Goal: Information Seeking & Learning: Understand process/instructions

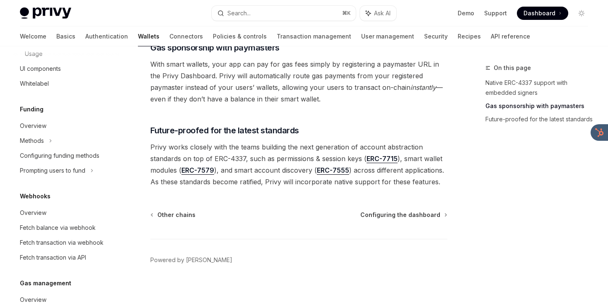
scroll to position [450, 0]
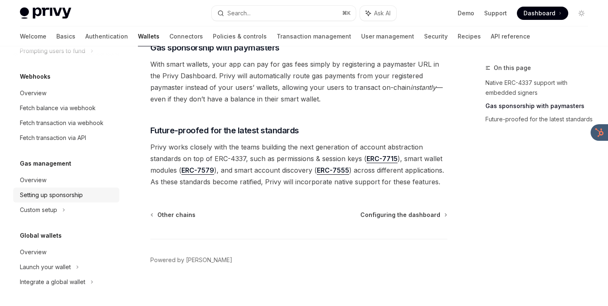
click at [45, 191] on div "Setting up sponsorship" at bounding box center [51, 195] width 63 height 10
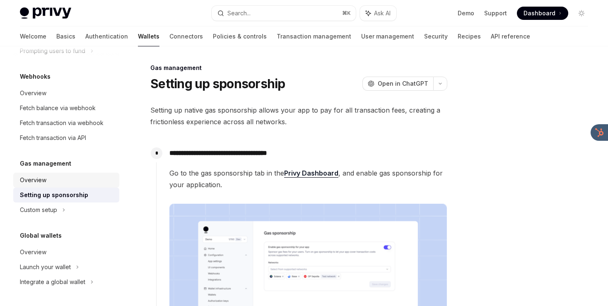
click at [45, 178] on div "Overview" at bounding box center [33, 180] width 27 height 10
type textarea "*"
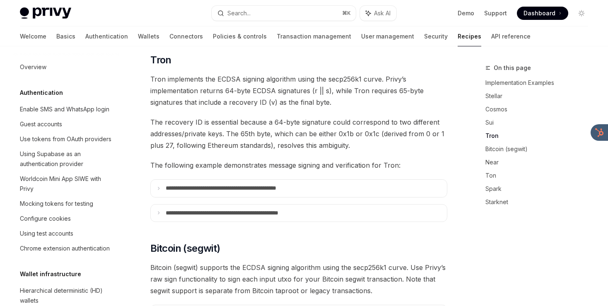
scroll to position [219, 0]
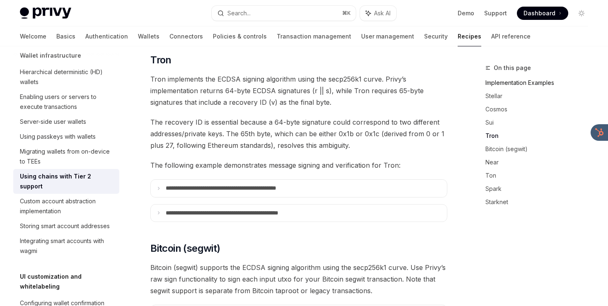
click at [515, 82] on link "Implementation Examples" at bounding box center [539, 82] width 109 height 13
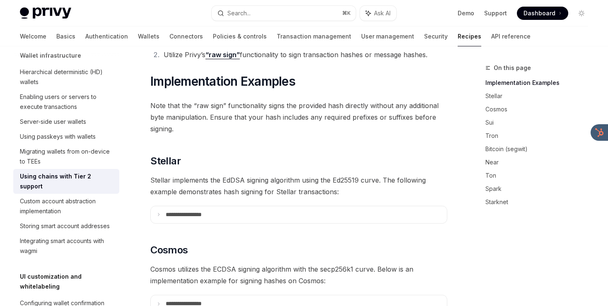
scroll to position [155, 0]
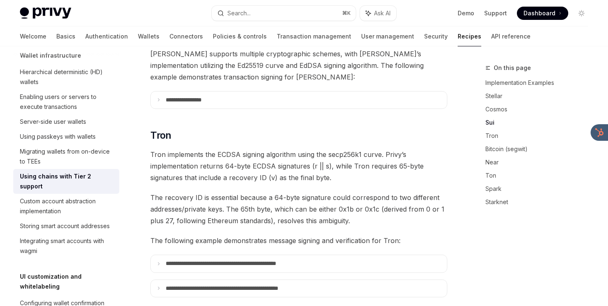
scroll to position [515, 0]
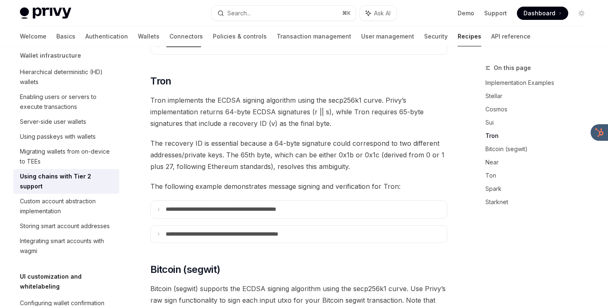
click at [259, 0] on div "Privy Docs home page Search... ⌘ K Ask AI Demo Support Dashboard Dashboard Sear…" at bounding box center [304, 13] width 568 height 27
click at [258, 10] on button "Search... ⌘ K" at bounding box center [284, 13] width 145 height 15
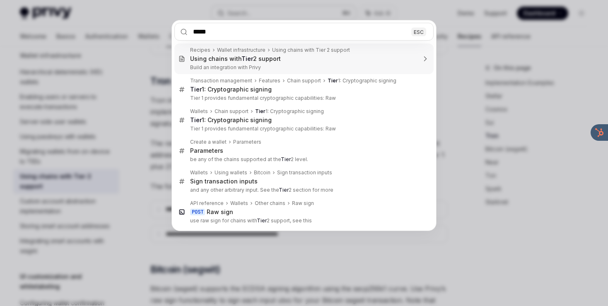
type input "******"
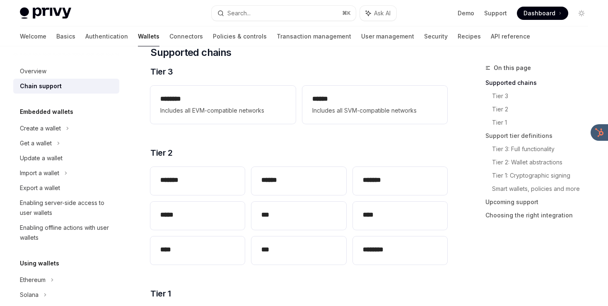
scroll to position [174, 0]
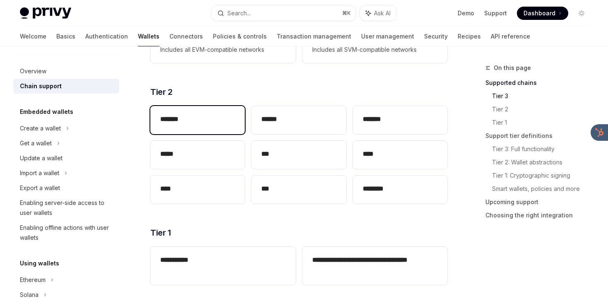
click at [204, 113] on div "*******" at bounding box center [197, 120] width 94 height 28
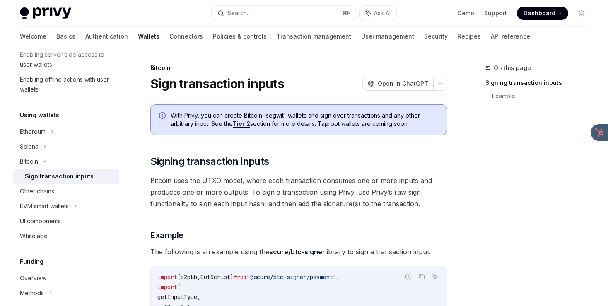
type textarea "*"
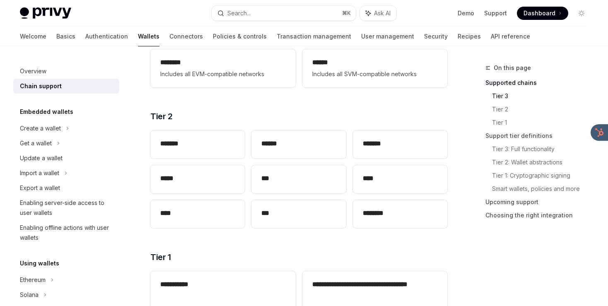
scroll to position [174, 0]
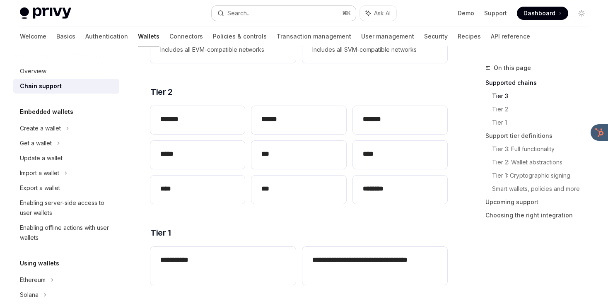
click at [253, 12] on button "Search... ⌘ K" at bounding box center [284, 13] width 145 height 15
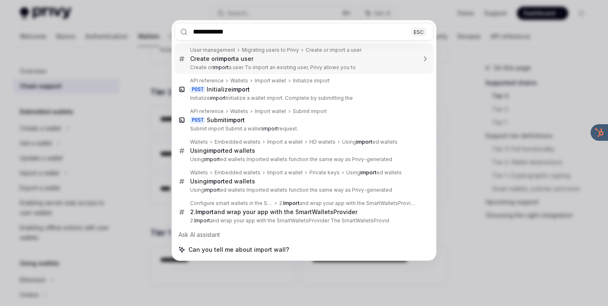
type input "**********"
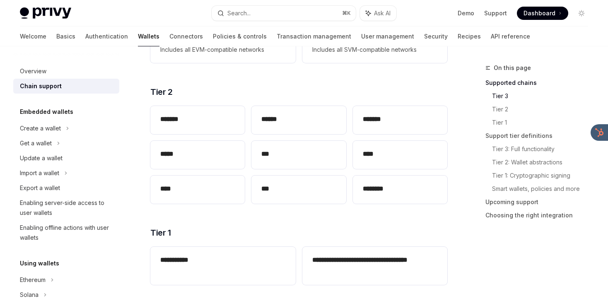
scroll to position [46, 0]
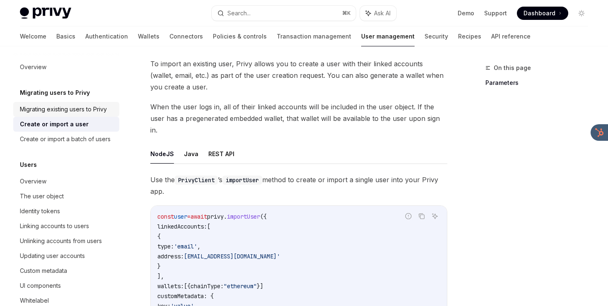
click at [67, 102] on link "Migrating existing users to Privy" at bounding box center [66, 109] width 106 height 15
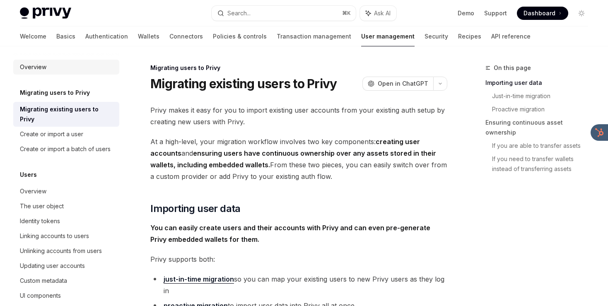
click at [47, 66] on div "Overview" at bounding box center [67, 67] width 94 height 10
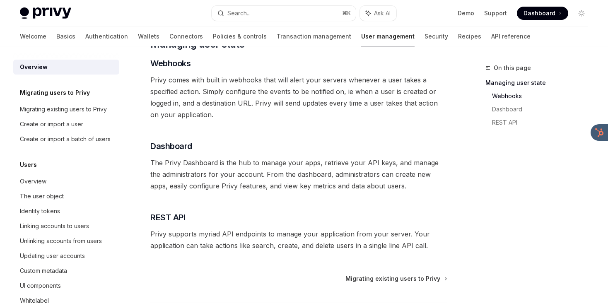
scroll to position [162, 0]
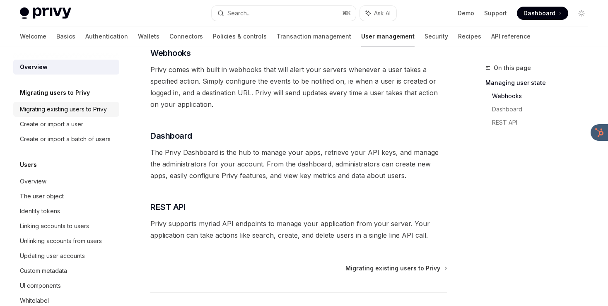
click at [111, 108] on div "Migrating existing users to Privy" at bounding box center [67, 109] width 94 height 10
type textarea "*"
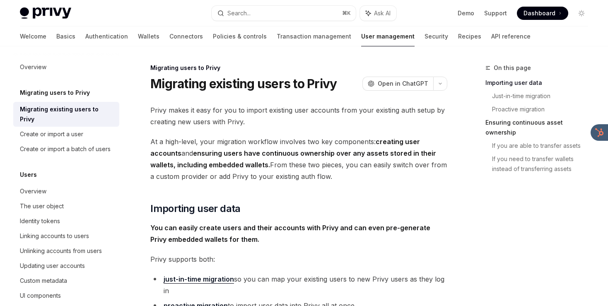
click at [535, 123] on link "Ensuring continuous asset ownership" at bounding box center [539, 127] width 109 height 23
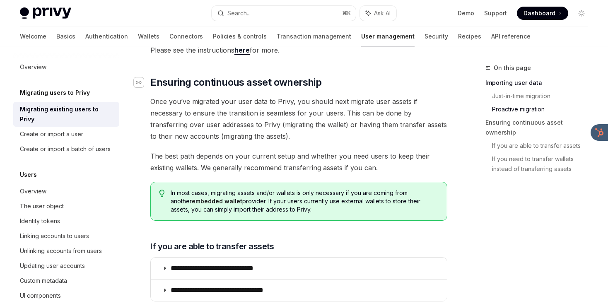
click at [140, 80] on icon "Navigate to header" at bounding box center [139, 82] width 6 height 5
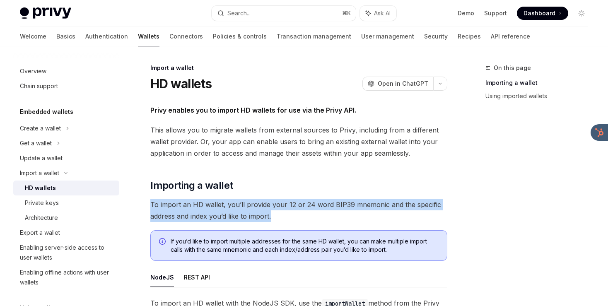
drag, startPoint x: 278, startPoint y: 182, endPoint x: 272, endPoint y: 218, distance: 36.4
click at [272, 218] on span "To import an HD wallet, you’ll provide your 12 or 24 word BIP39 mnemonic and th…" at bounding box center [298, 210] width 297 height 23
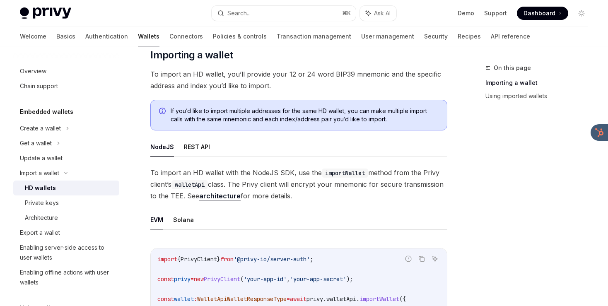
scroll to position [130, 0]
